Goal: Transaction & Acquisition: Obtain resource

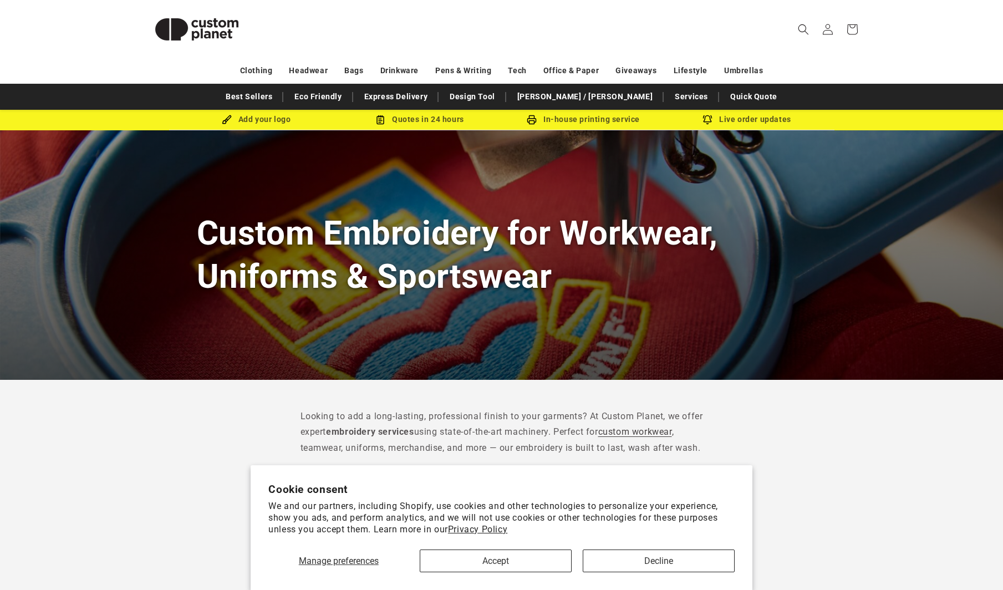
scroll to position [22, 0]
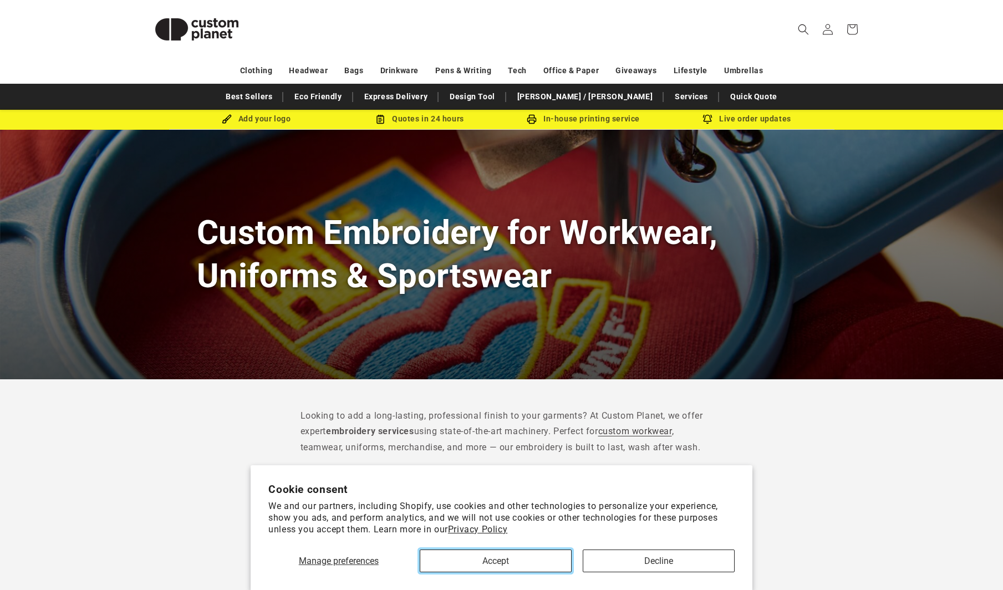
click at [470, 556] on button "Accept" at bounding box center [496, 560] width 152 height 23
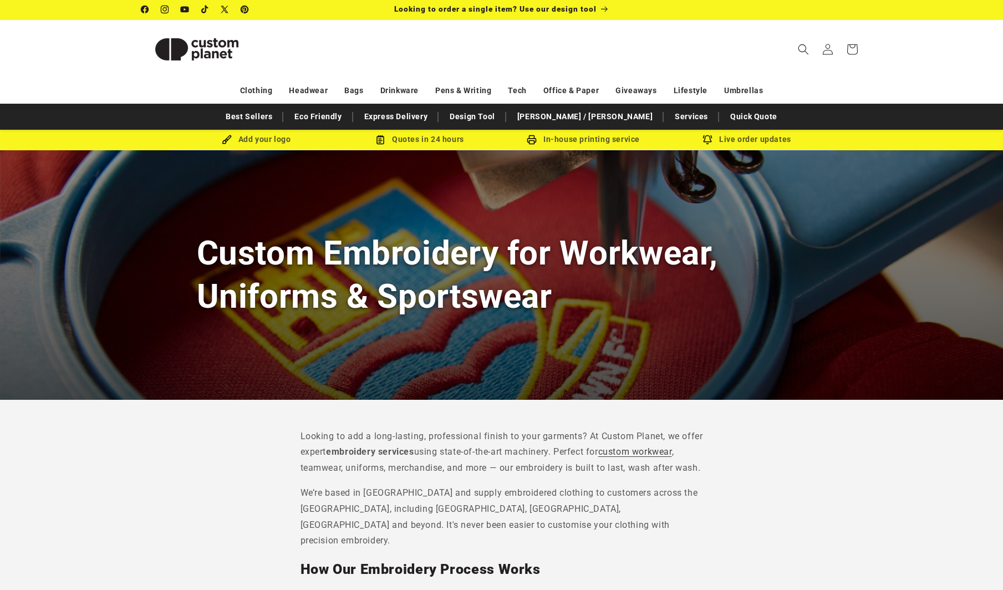
scroll to position [16, 0]
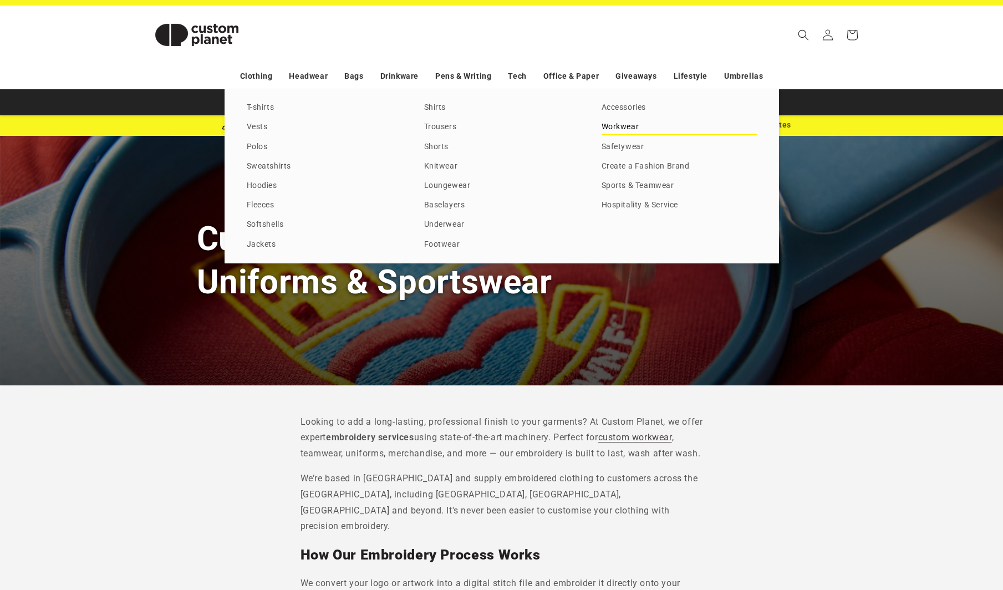
click at [617, 127] on link "Workwear" at bounding box center [679, 127] width 155 height 15
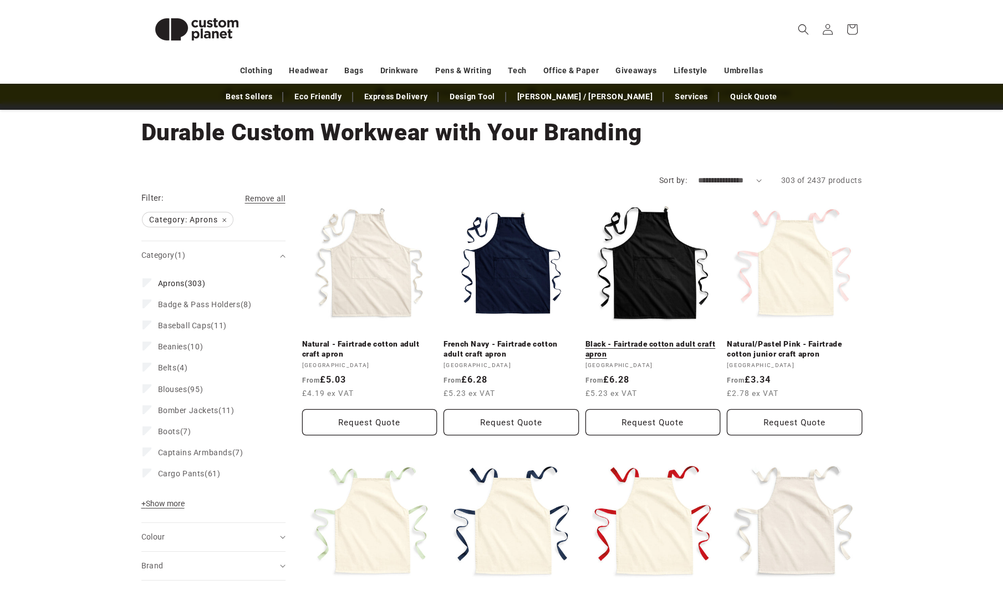
scroll to position [57, 0]
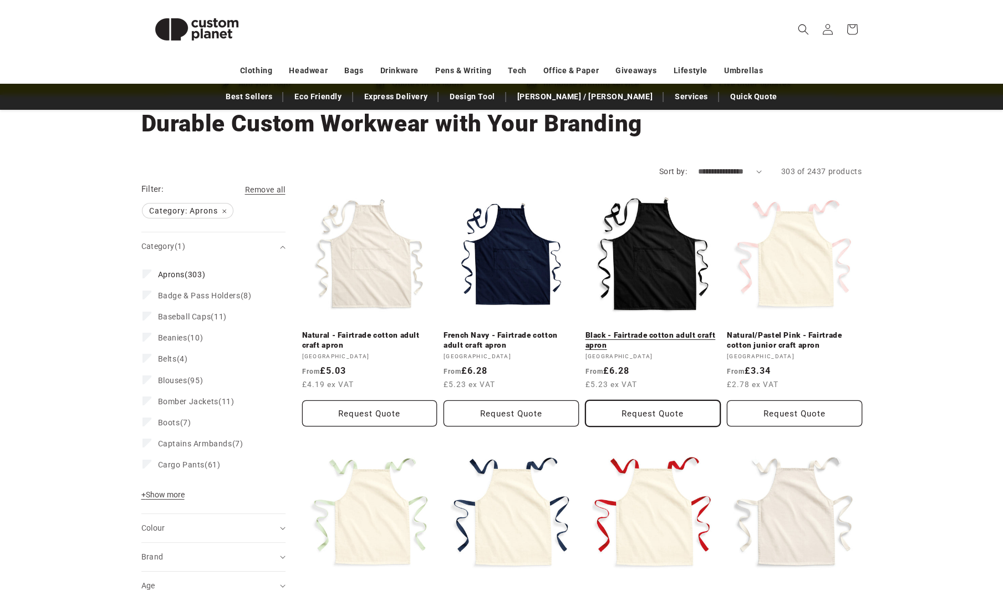
click at [670, 411] on button "Request Quote" at bounding box center [652, 413] width 135 height 26
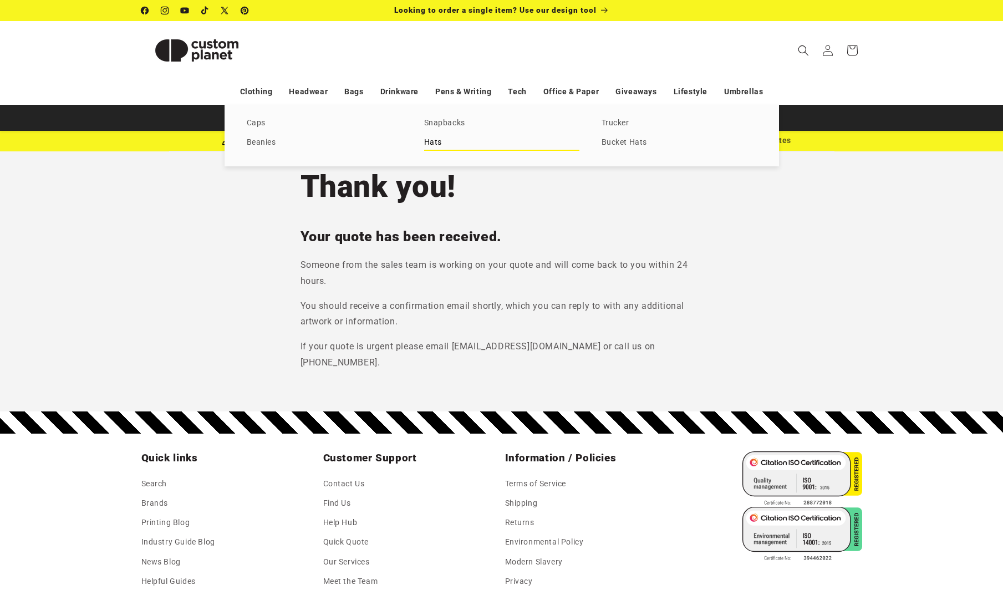
click at [434, 140] on link "Hats" at bounding box center [501, 142] width 155 height 15
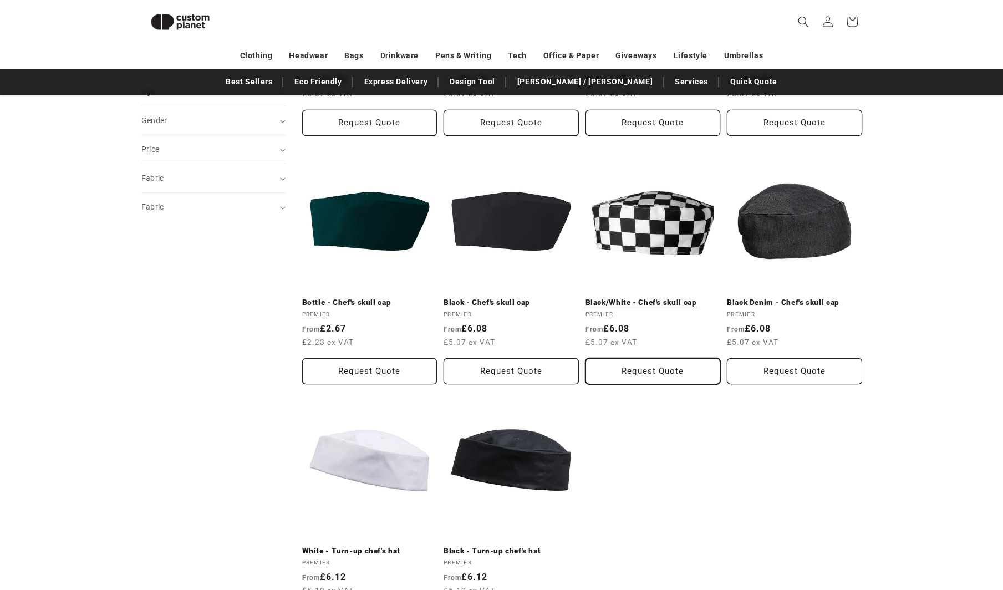
scroll to position [645, 0]
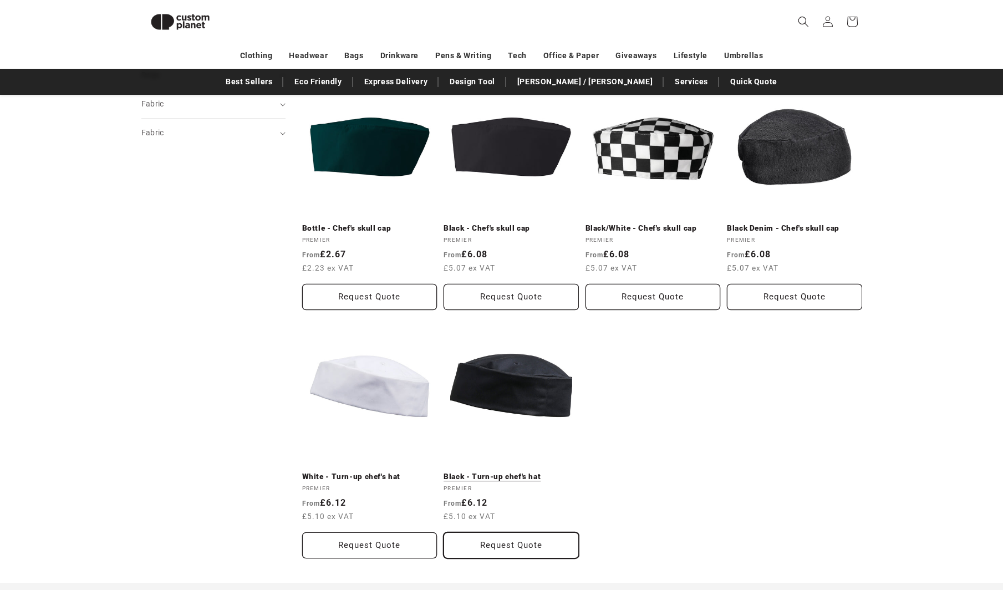
click at [532, 544] on button "Request Quote" at bounding box center [511, 545] width 135 height 26
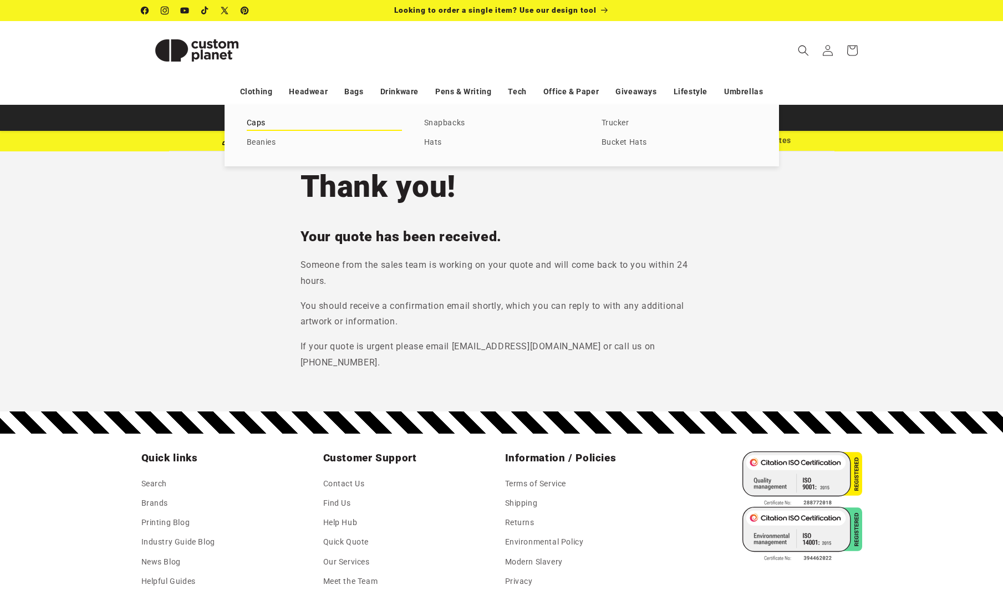
click at [265, 124] on link "Caps" at bounding box center [324, 123] width 155 height 15
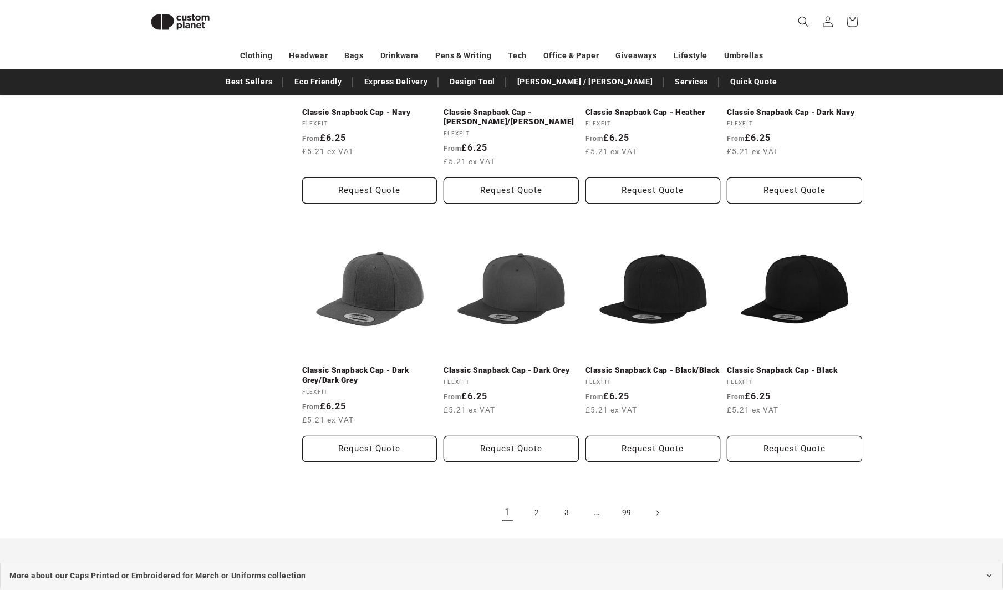
scroll to position [1032, 0]
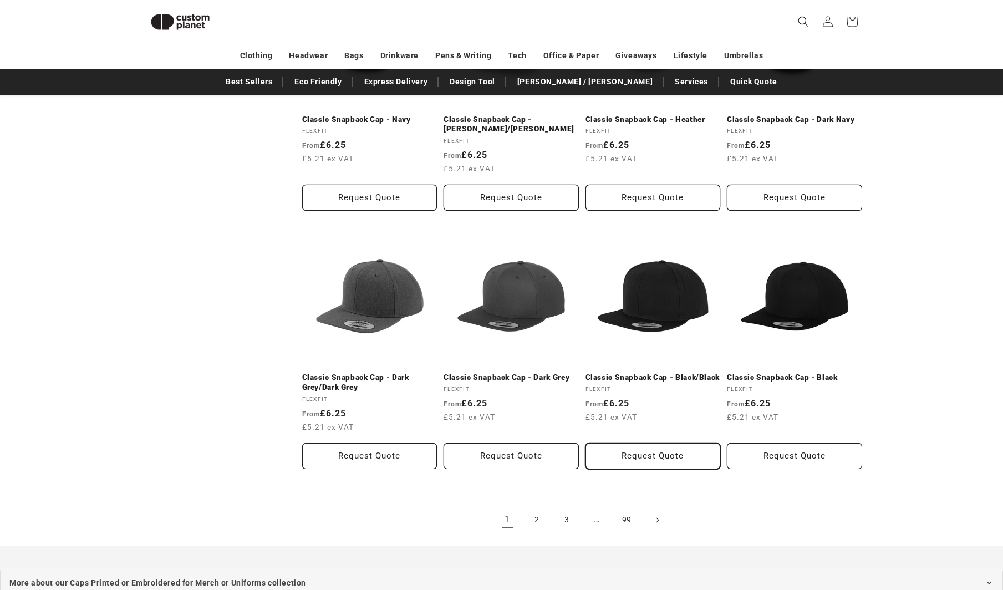
click at [663, 455] on button "Request Quote" at bounding box center [652, 456] width 135 height 26
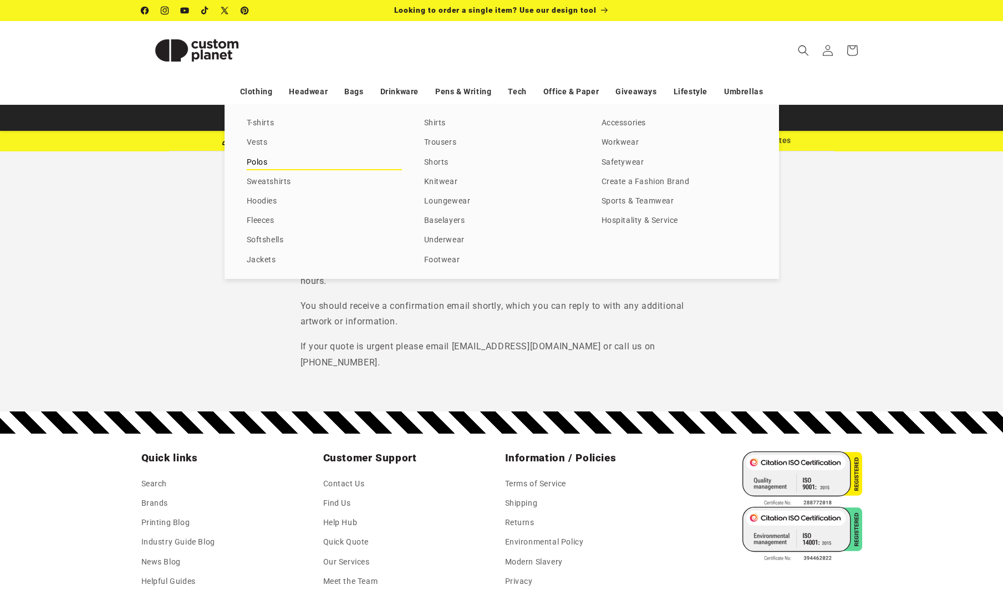
click at [264, 160] on link "Polos" at bounding box center [324, 162] width 155 height 15
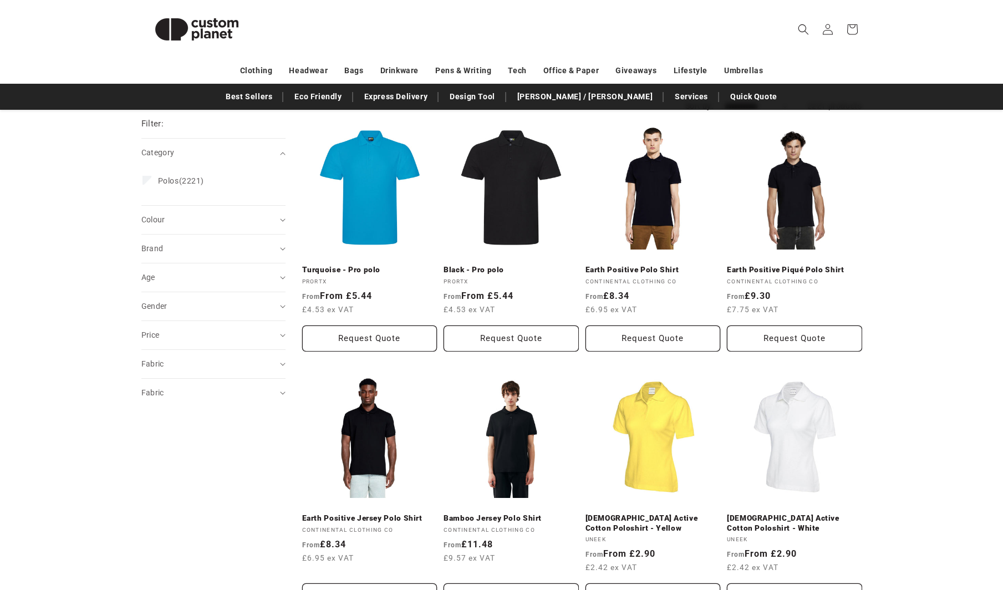
scroll to position [121, 0]
click at [510, 336] on button "Request Quote" at bounding box center [511, 339] width 135 height 26
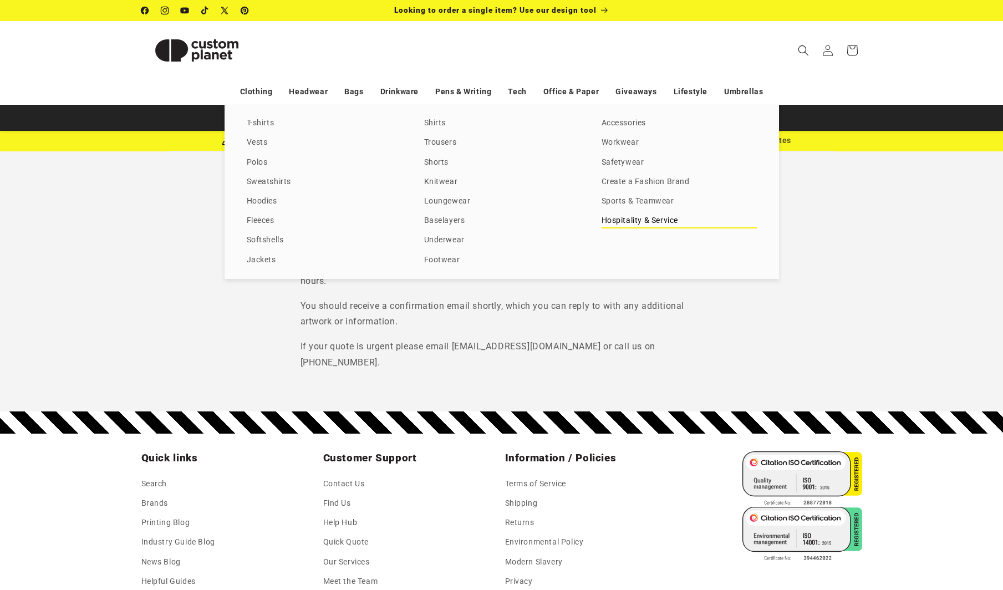
click at [628, 216] on link "Hospitality & Service" at bounding box center [679, 220] width 155 height 15
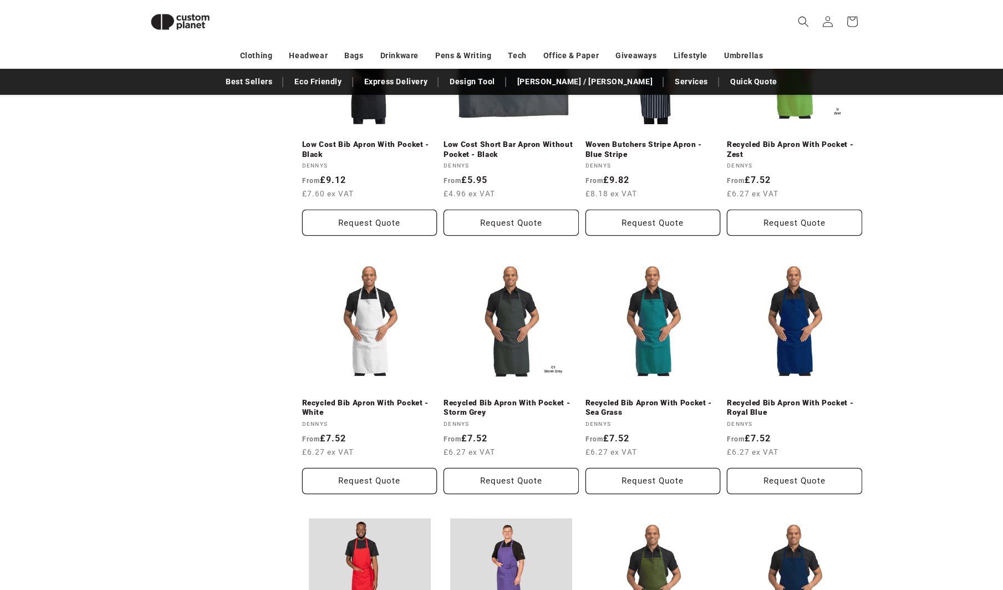
scroll to position [803, 0]
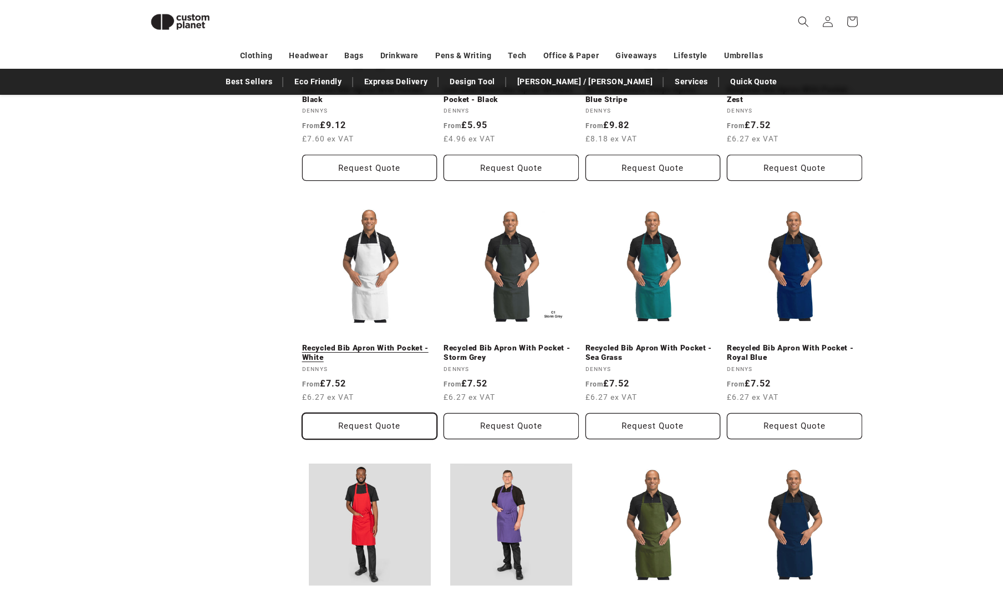
click at [381, 425] on button "Request Quote" at bounding box center [369, 426] width 135 height 26
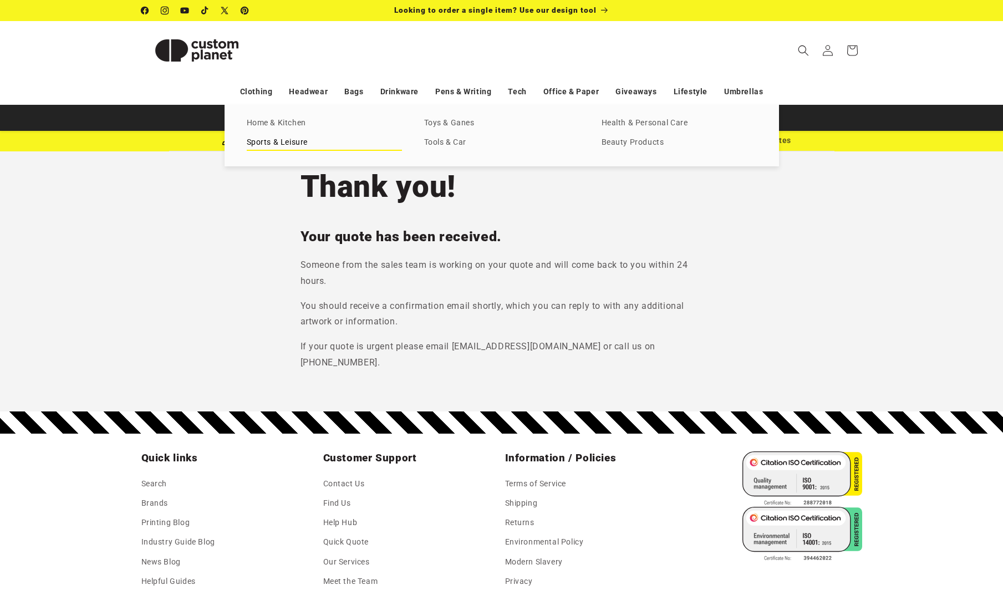
click at [277, 141] on link "Sports & Leisure" at bounding box center [324, 142] width 155 height 15
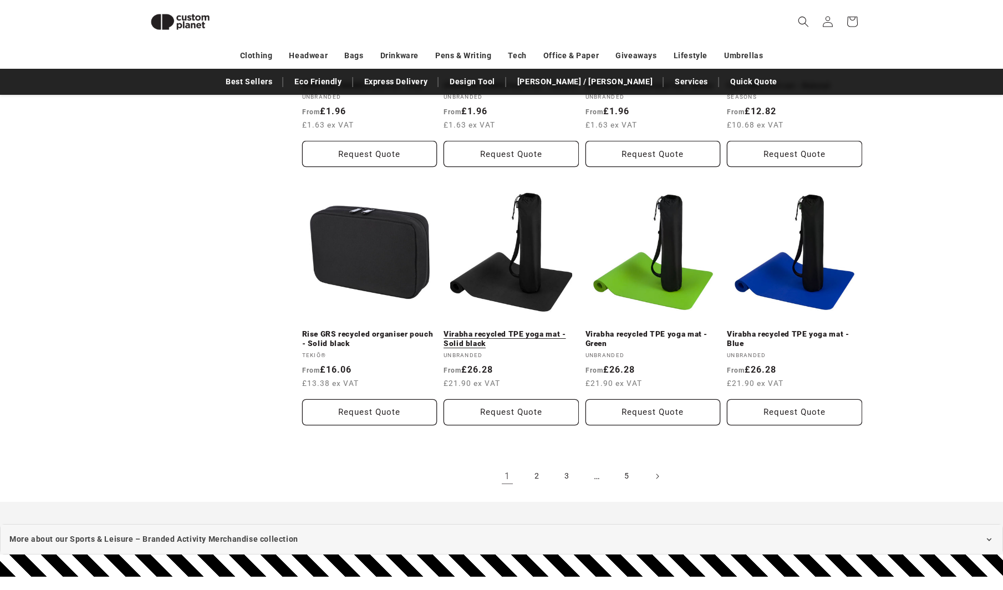
scroll to position [1089, 0]
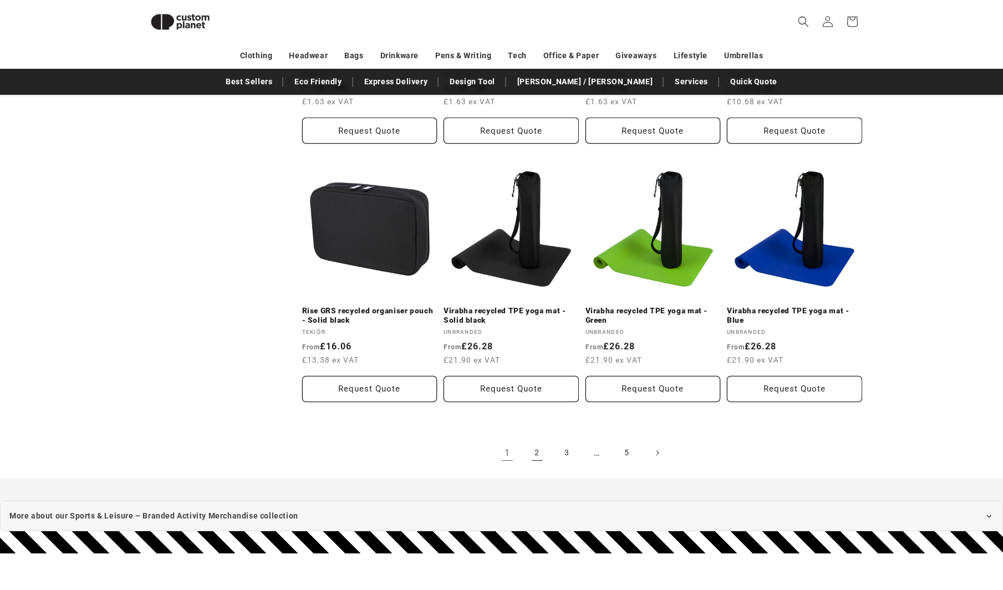
click at [535, 441] on link "2" at bounding box center [537, 453] width 24 height 24
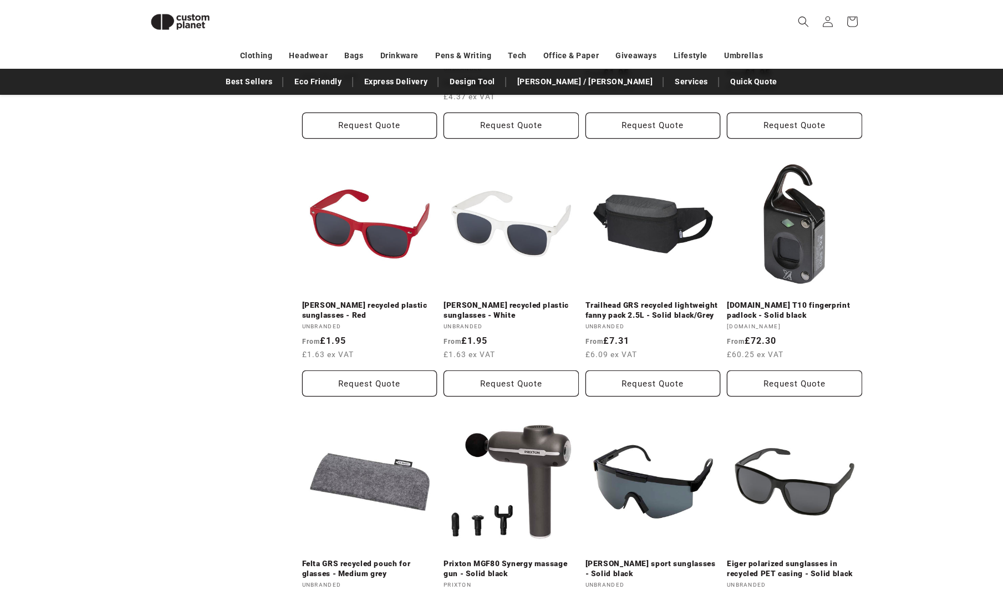
scroll to position [881, 0]
